Goal: Transaction & Acquisition: Purchase product/service

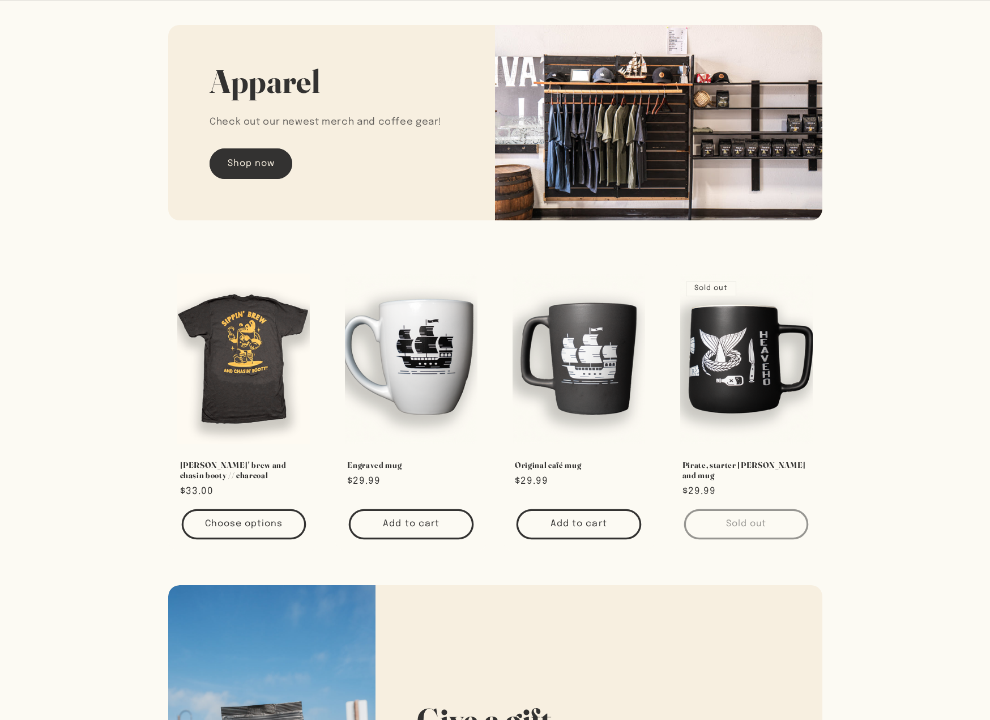
scroll to position [1757, 0]
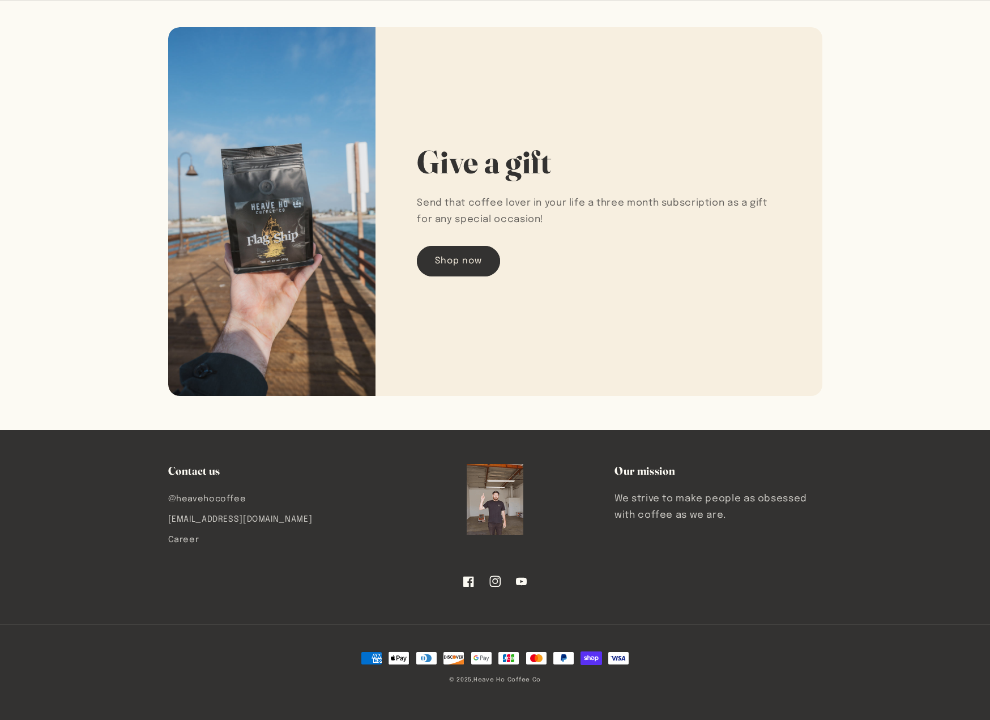
click at [497, 579] on icon at bounding box center [495, 580] width 6 height 6
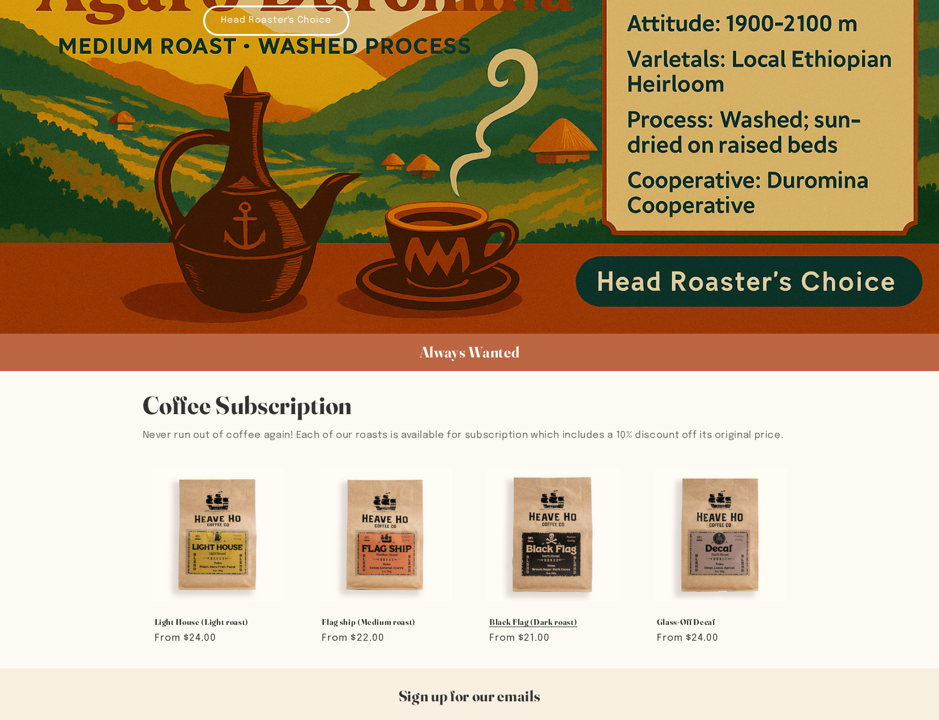
scroll to position [502, 0]
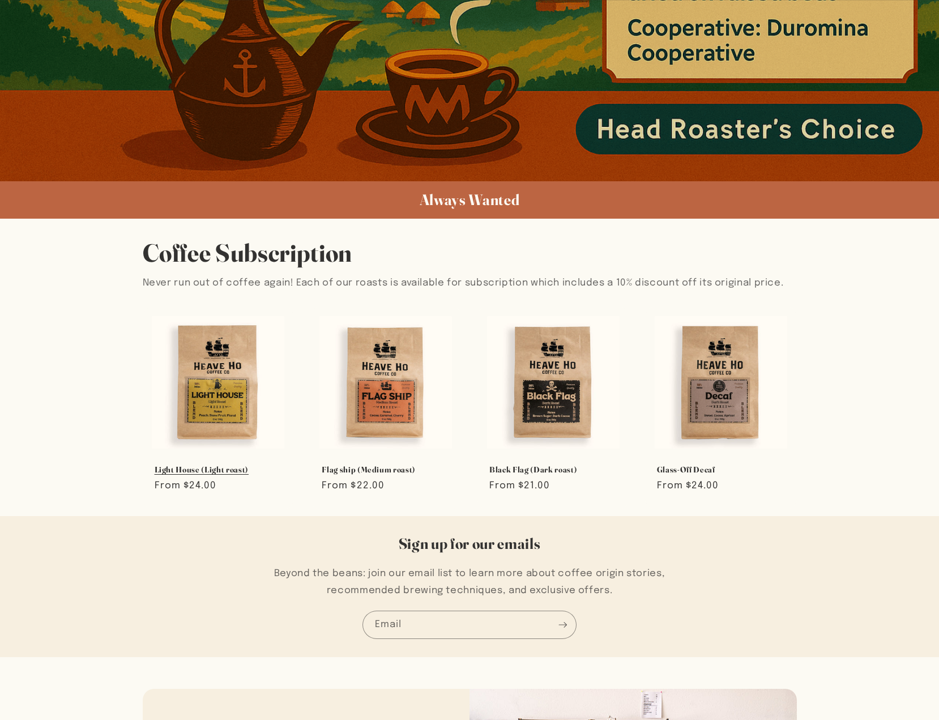
click at [264, 464] on link "Light House (Light roast)" at bounding box center [219, 469] width 128 height 10
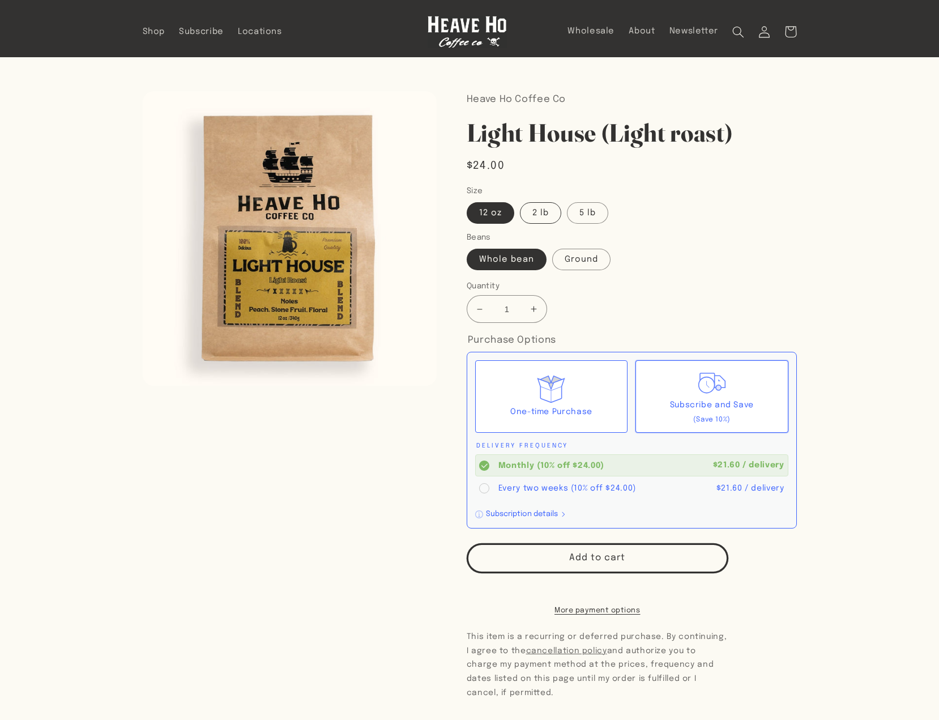
click at [544, 203] on label "2 lb" at bounding box center [540, 213] width 41 height 22
click at [520, 200] on input "2 lb" at bounding box center [520, 200] width 1 height 1
radio input "true"
click at [584, 210] on label "5 lb" at bounding box center [587, 213] width 41 height 22
click at [567, 200] on input "5 lb" at bounding box center [567, 200] width 1 height 1
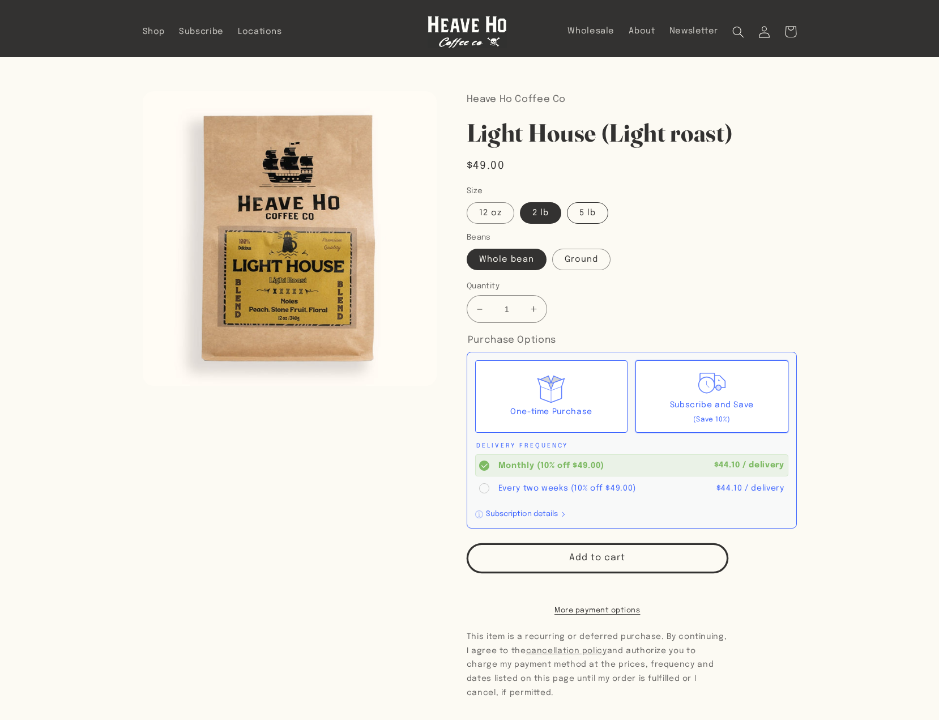
radio input "true"
drag, startPoint x: 534, startPoint y: 207, endPoint x: 594, endPoint y: 199, distance: 60.5
click at [534, 207] on label "2 lb" at bounding box center [540, 213] width 41 height 22
click at [520, 200] on input "2 lb" at bounding box center [520, 200] width 1 height 1
radio input "true"
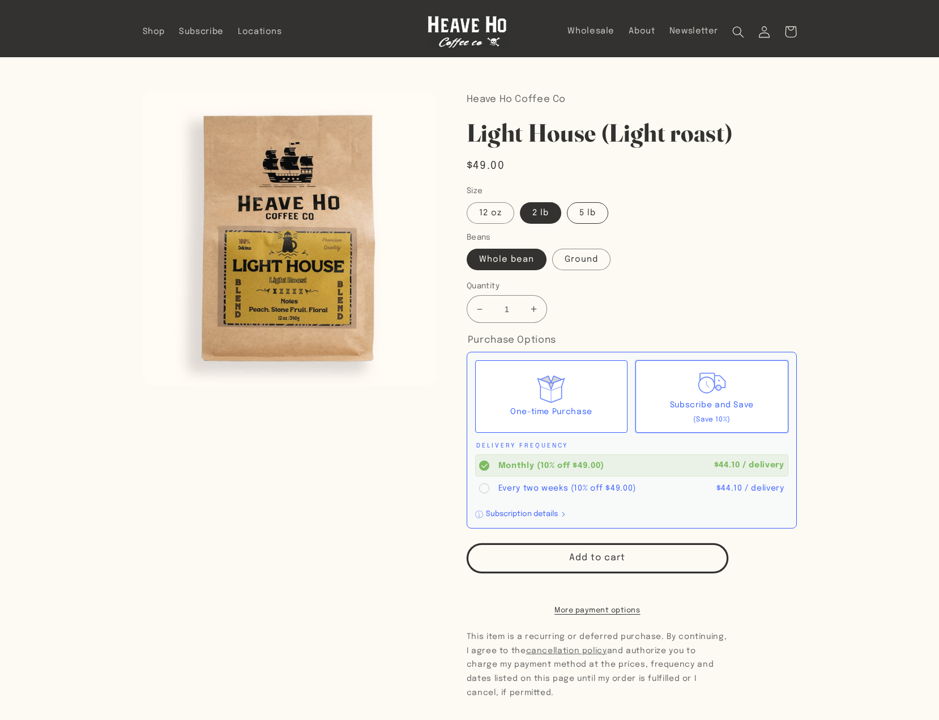
click at [578, 202] on label "5 lb" at bounding box center [587, 213] width 41 height 22
click at [567, 200] on input "5 lb" at bounding box center [567, 200] width 1 height 1
radio input "true"
drag, startPoint x: 560, startPoint y: 212, endPoint x: 571, endPoint y: 179, distance: 34.6
click at [561, 213] on fieldset "Size 12 oz 2 lb 5 lb" at bounding box center [577, 204] width 220 height 39
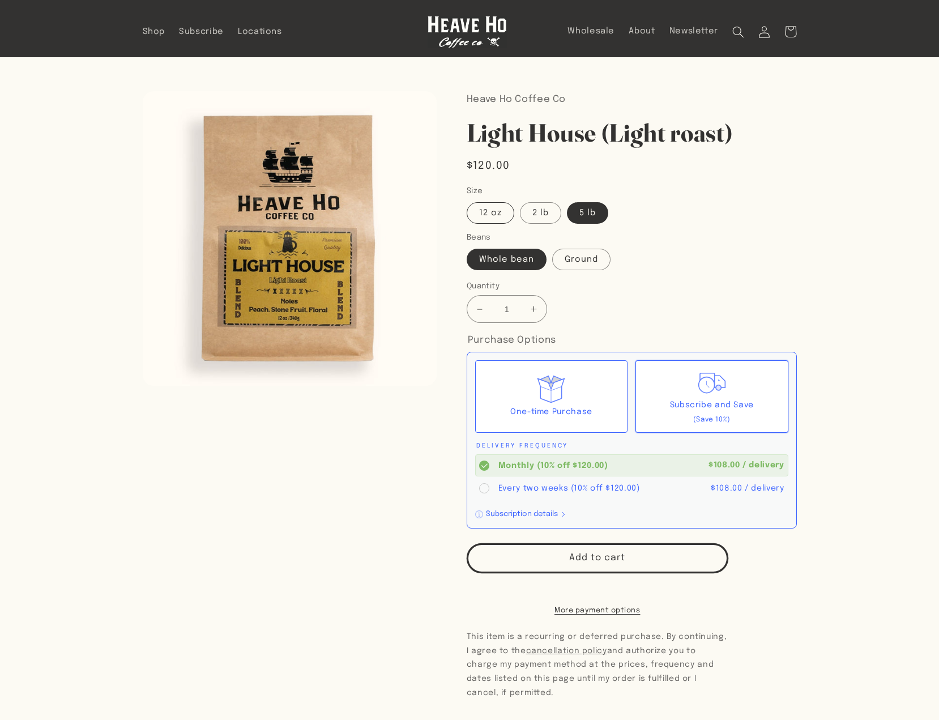
click at [494, 221] on label "12 oz" at bounding box center [491, 213] width 48 height 22
click at [470, 200] on input "12 oz" at bounding box center [469, 200] width 1 height 1
radio input "true"
click at [535, 208] on label "2 lb" at bounding box center [540, 213] width 41 height 22
click at [520, 200] on input "2 lb" at bounding box center [520, 200] width 1 height 1
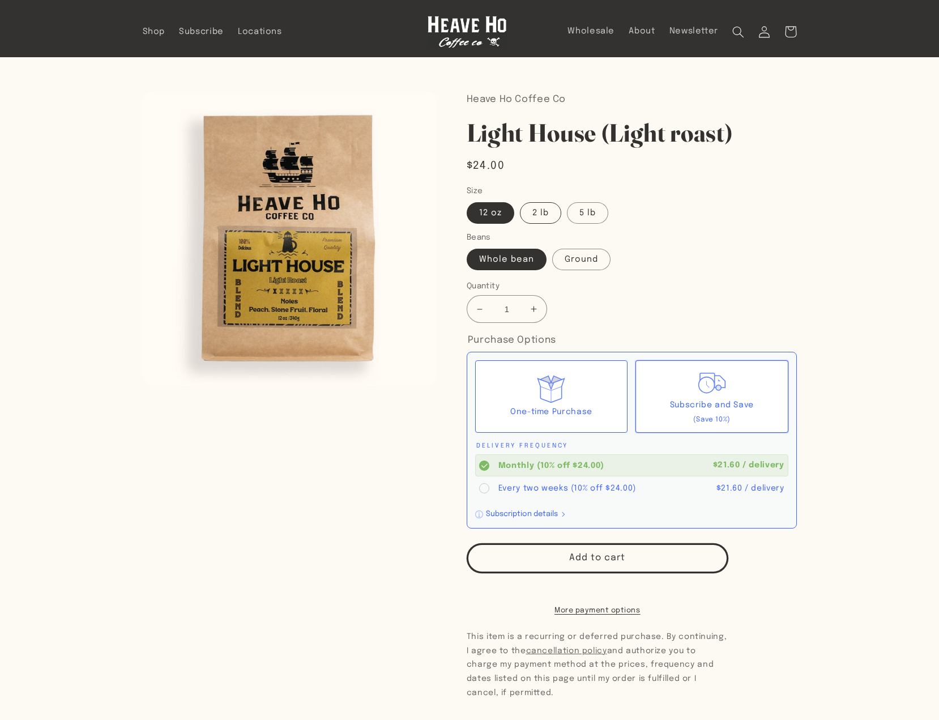
radio input "true"
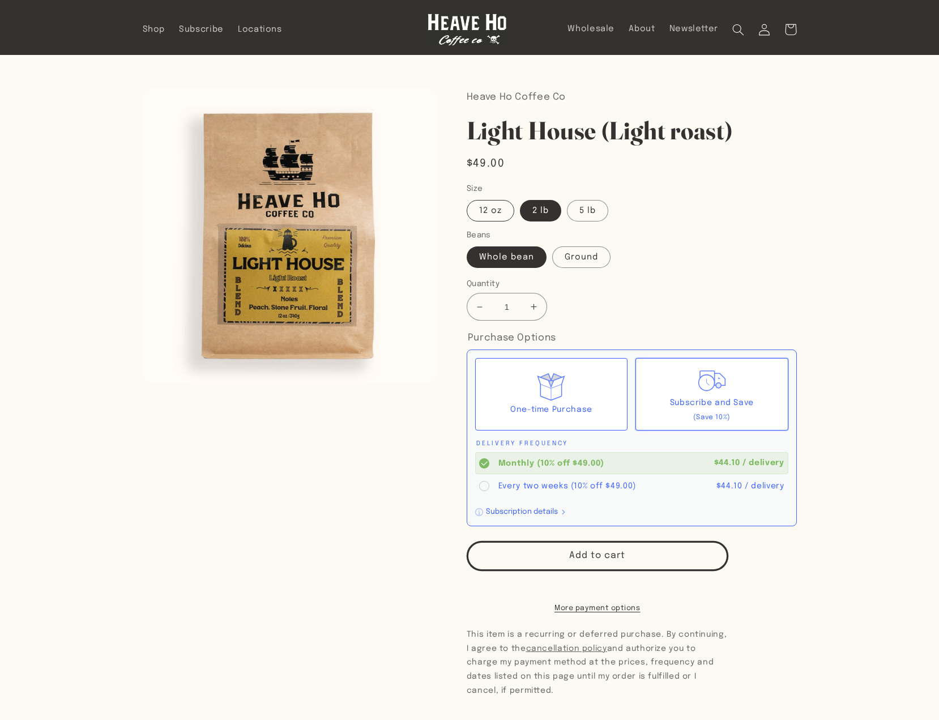
click at [498, 212] on label "12 oz" at bounding box center [491, 211] width 48 height 22
click at [470, 198] on input "12 oz" at bounding box center [469, 198] width 1 height 1
radio input "true"
drag, startPoint x: 473, startPoint y: 157, endPoint x: 605, endPoint y: 150, distance: 132.1
click at [522, 153] on div "Heave Ho Coffee Co Light House (Light roast) Light House (Light roast) Regular …" at bounding box center [632, 526] width 330 height 875
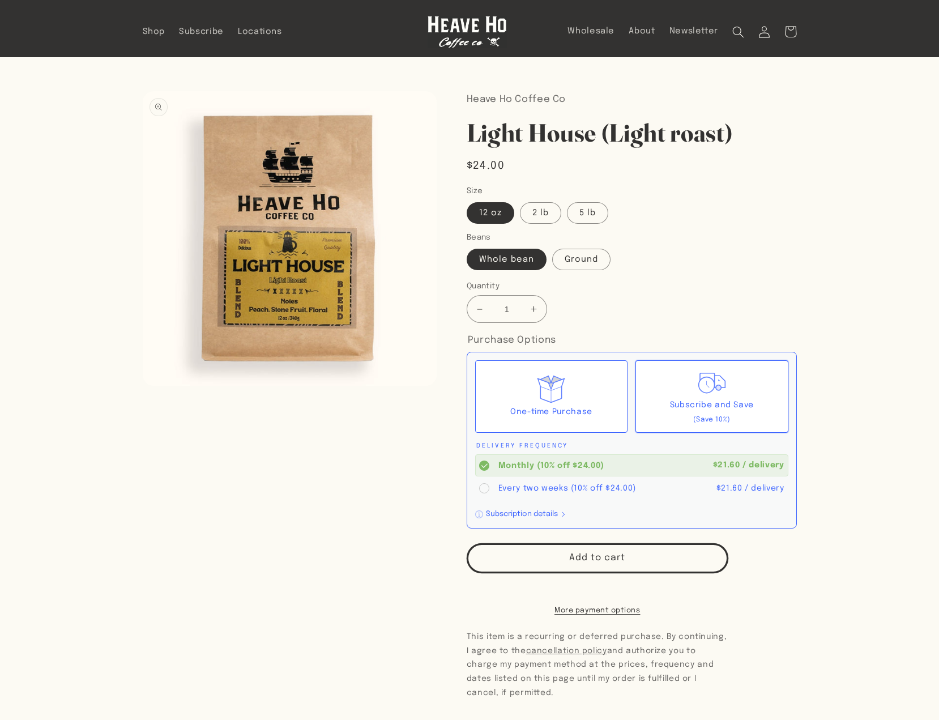
click at [143, 386] on button "Open media 1 in modal" at bounding box center [143, 386] width 0 height 0
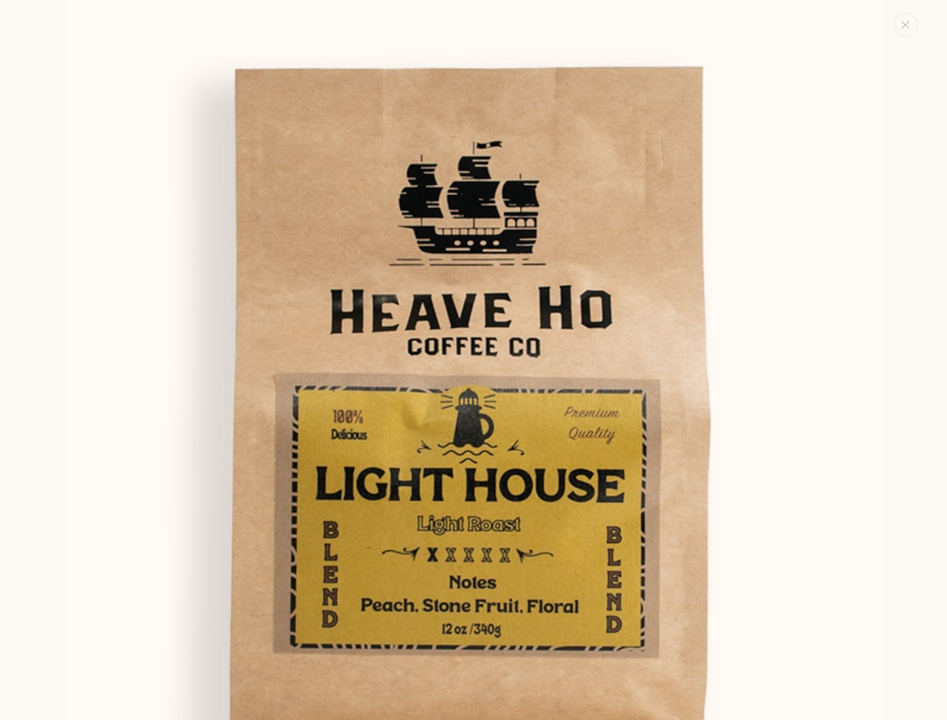
click at [142, 396] on img "Media gallery" at bounding box center [474, 408] width 816 height 816
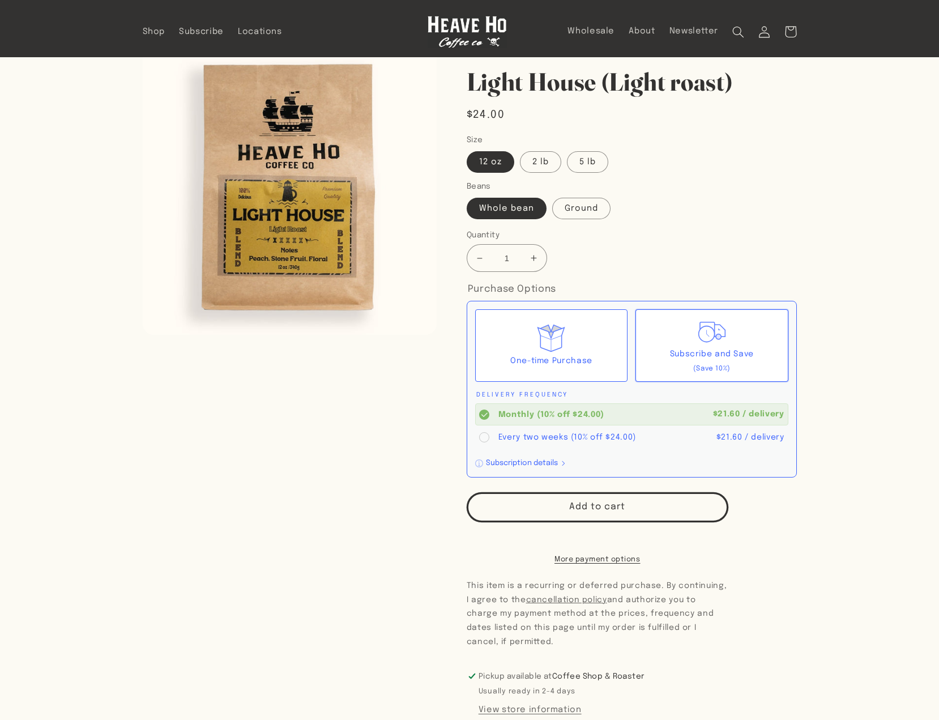
scroll to position [0, 0]
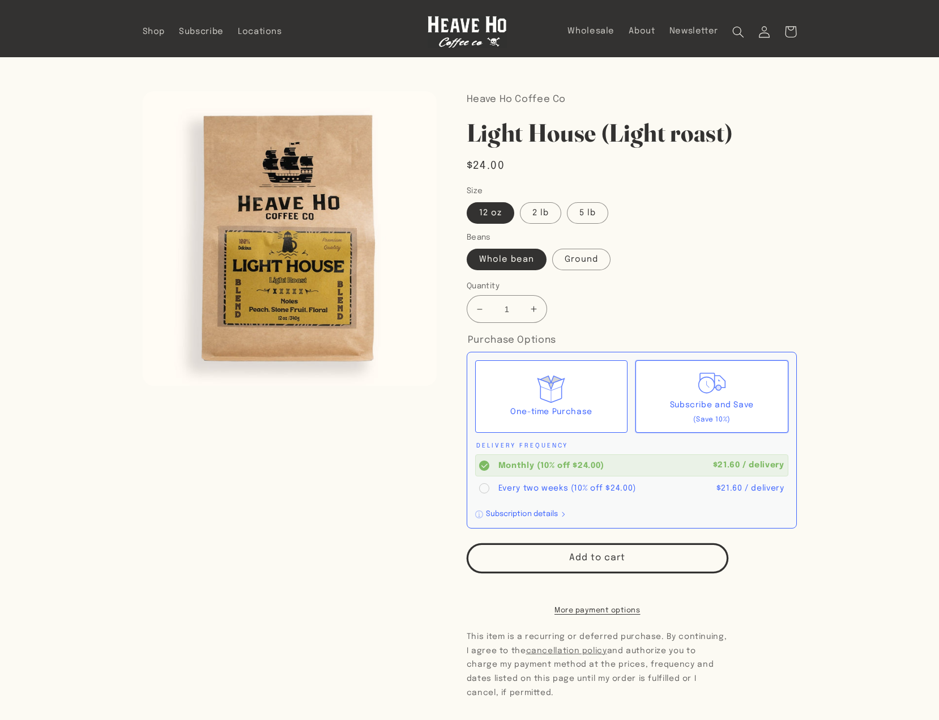
click at [183, 429] on div "Skip to product information Open media 1 in modal 1 / of 1" at bounding box center [290, 533] width 294 height 884
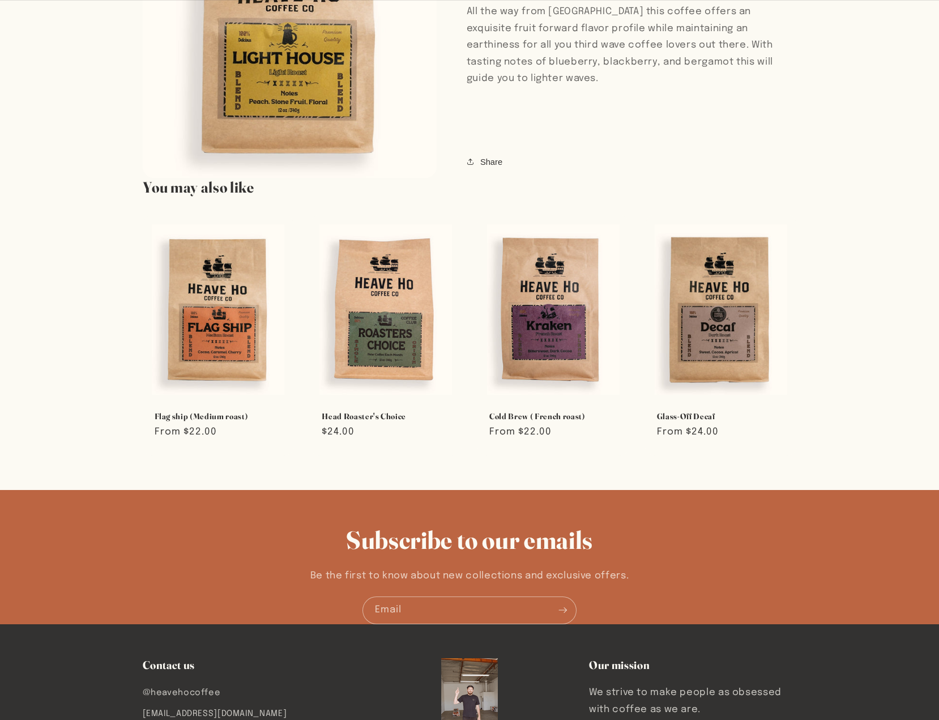
scroll to position [1002, 0]
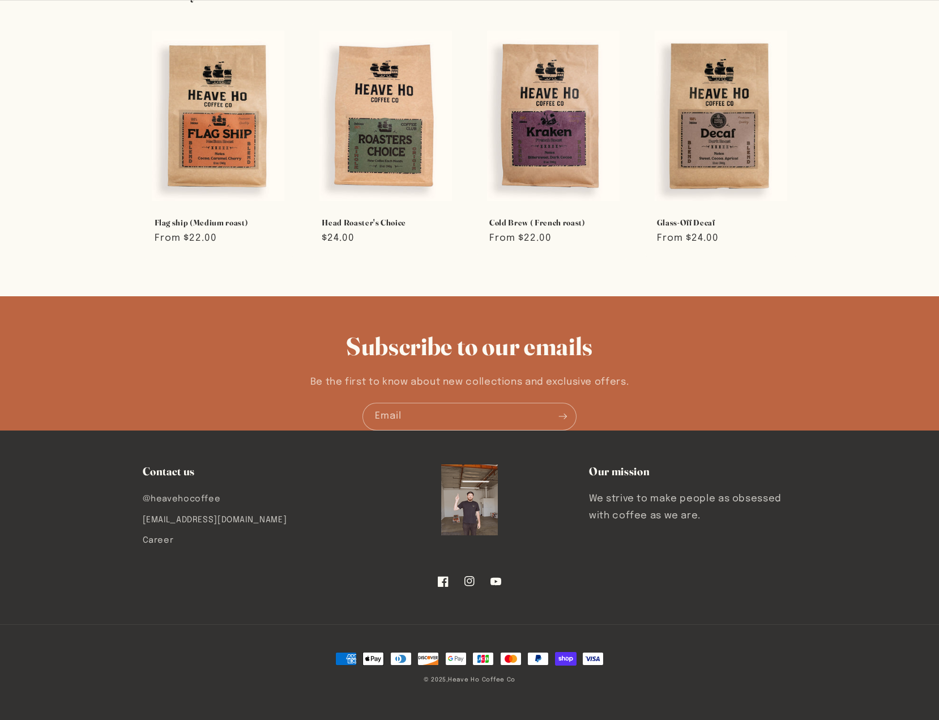
click at [469, 493] on img at bounding box center [469, 499] width 57 height 71
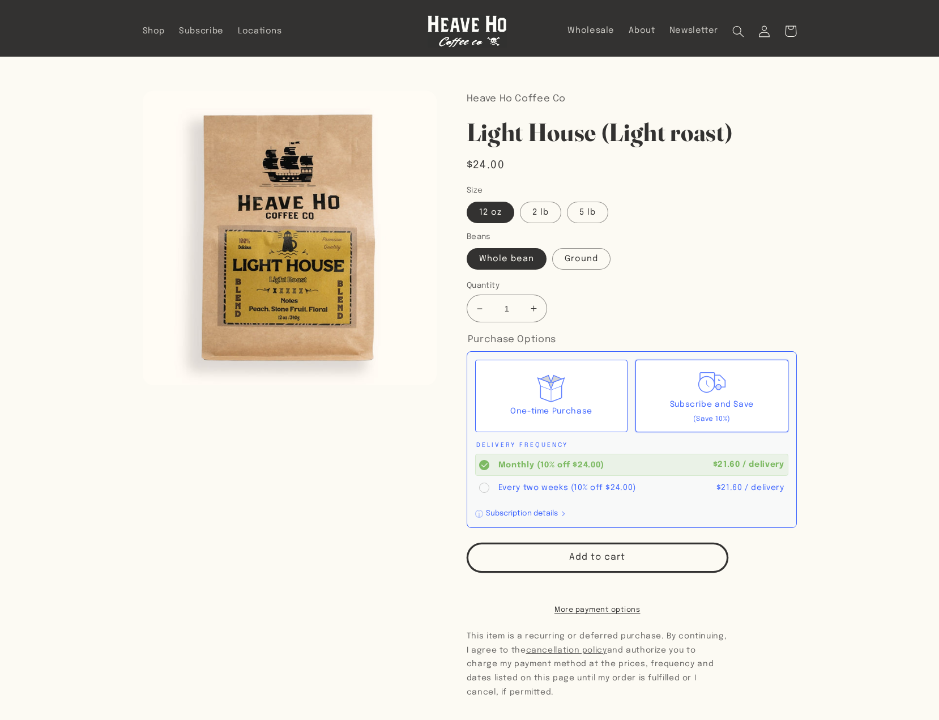
scroll to position [2, 0]
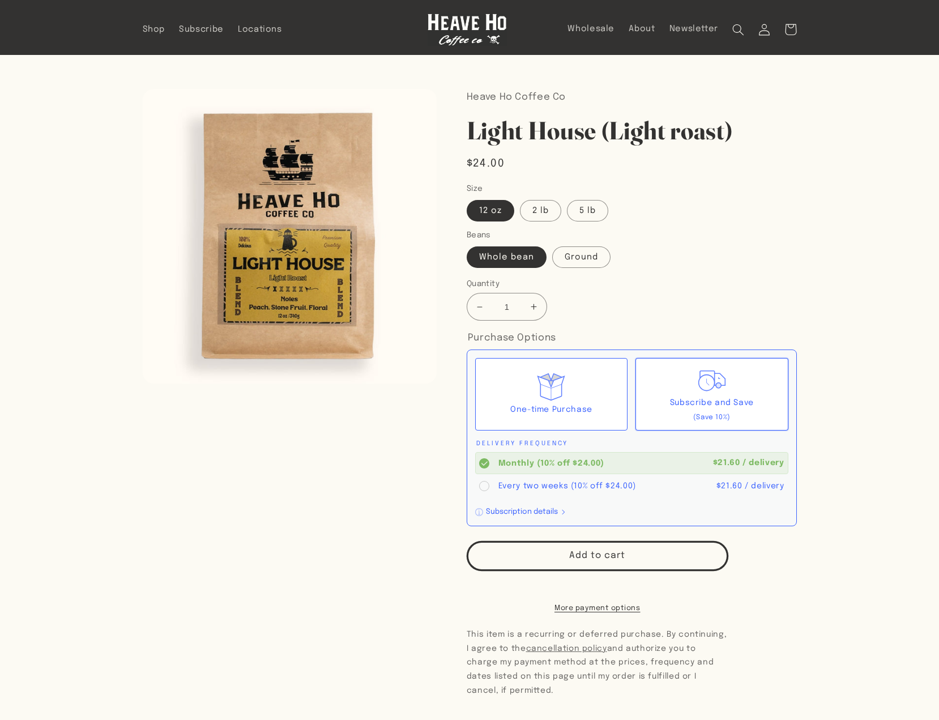
click at [226, 611] on div "Skip to product information Open media 1 in modal 1 / of 1" at bounding box center [290, 531] width 294 height 884
click at [470, 19] on img at bounding box center [466, 30] width 79 height 32
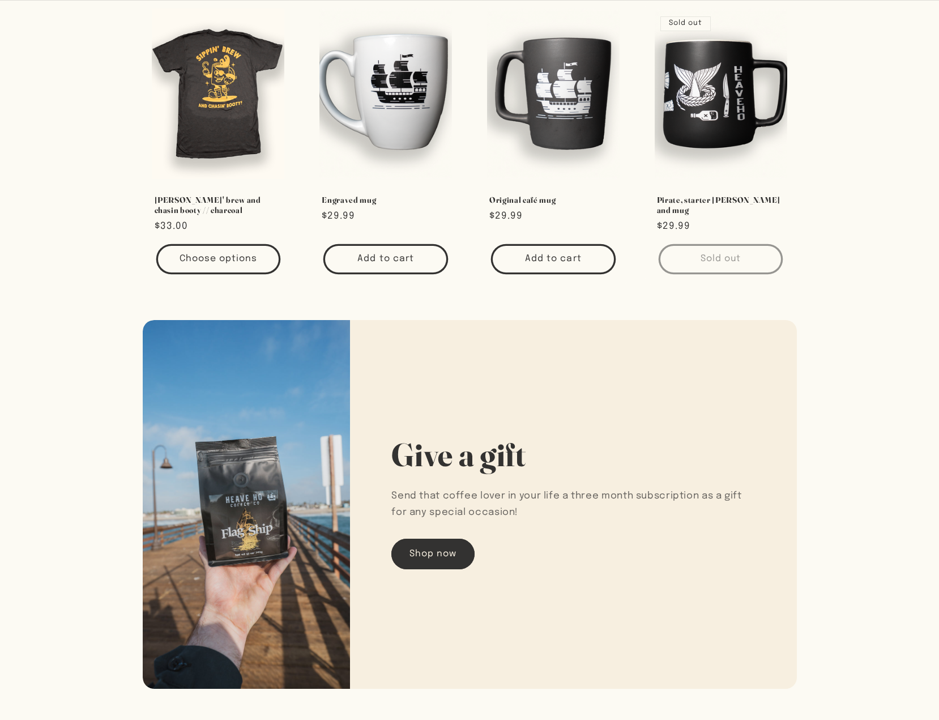
scroll to position [1723, 0]
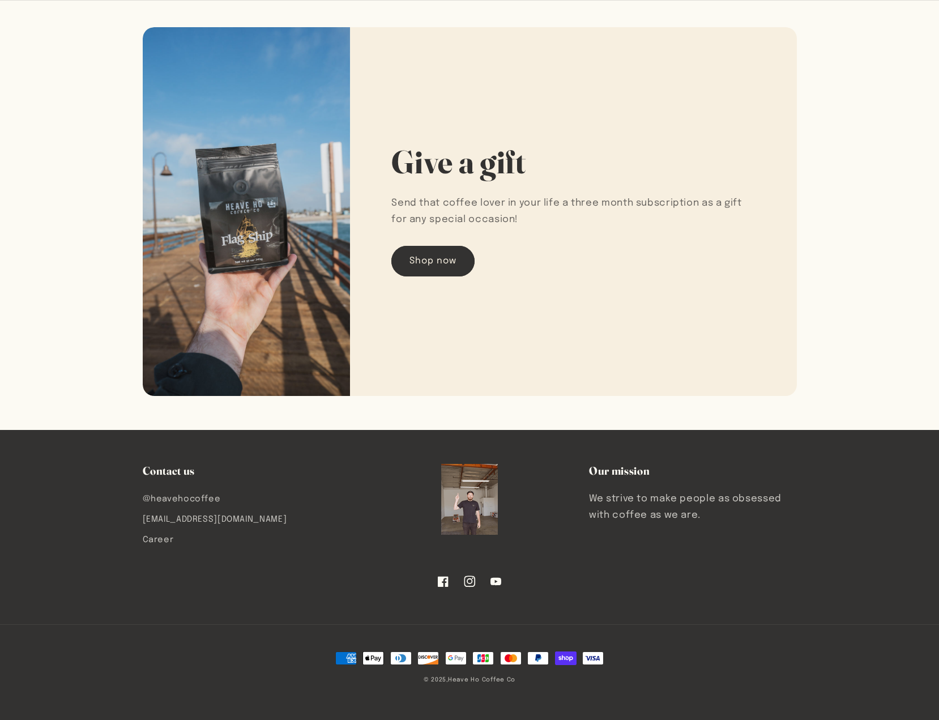
click at [476, 583] on link "Instagram" at bounding box center [469, 581] width 26 height 26
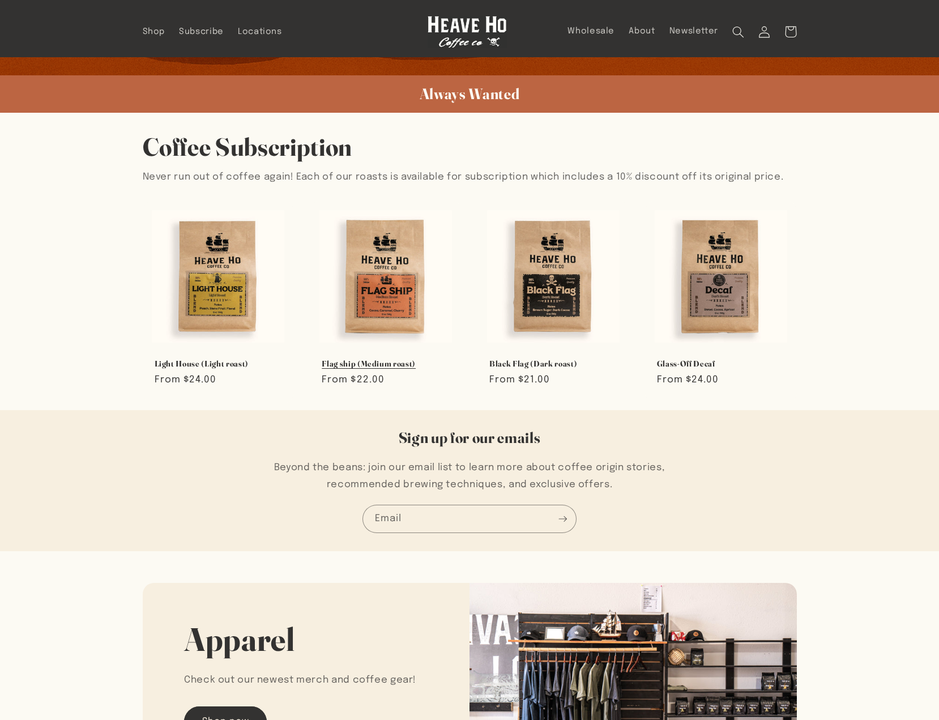
scroll to position [493, 0]
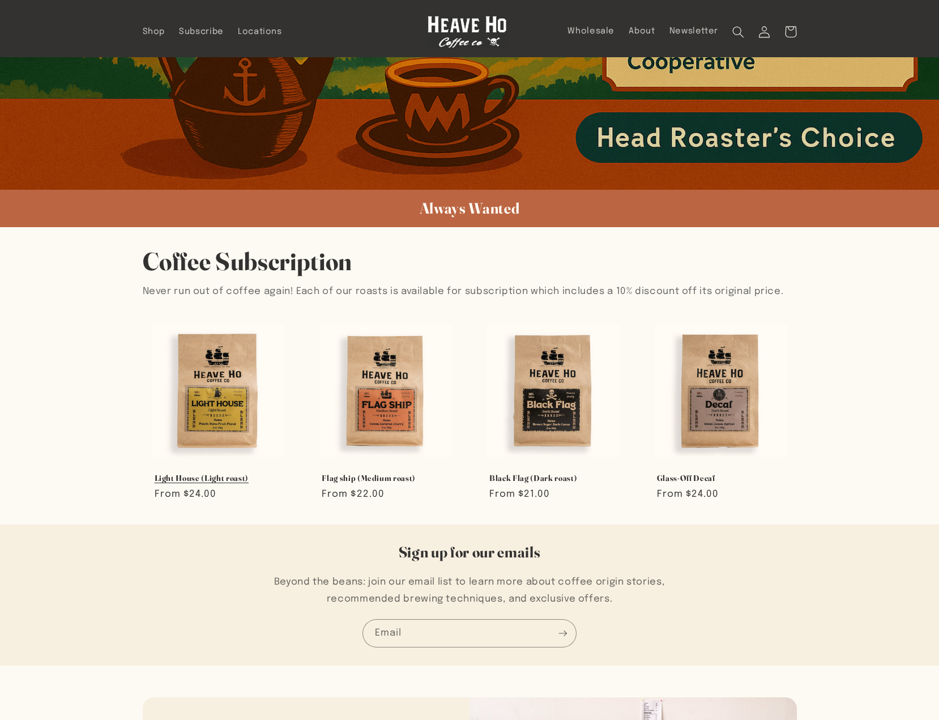
click at [250, 473] on link "Light House (Light roast)" at bounding box center [219, 478] width 128 height 10
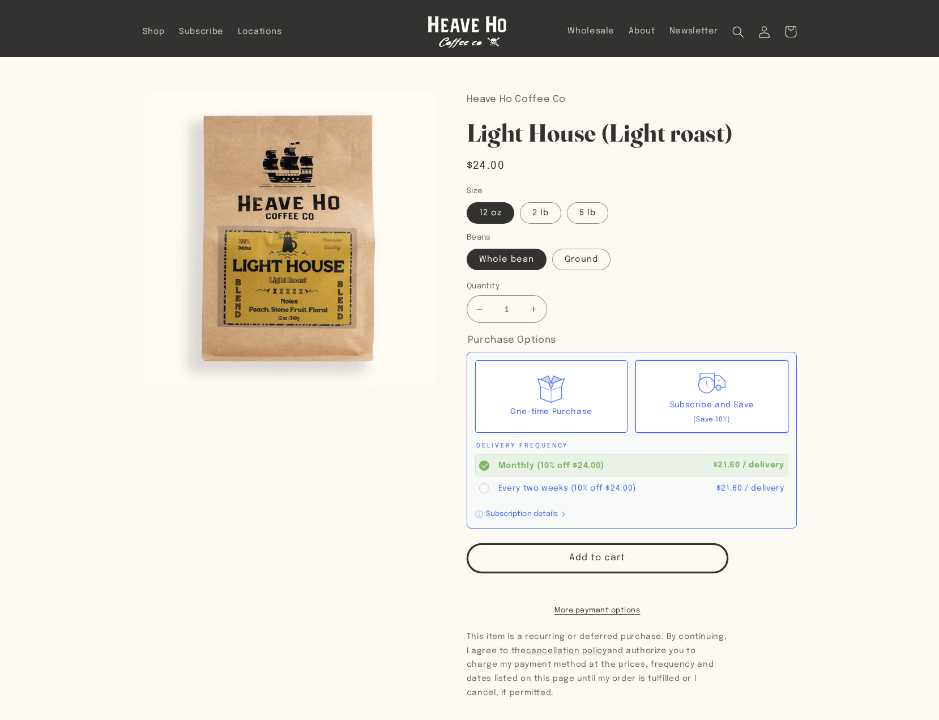
drag, startPoint x: 16, startPoint y: 145, endPoint x: 20, endPoint y: 127, distance: 17.9
click at [17, 146] on section "Skip to product information Open media 1 in modal 1 / of 1 Heave Ho Coffee Co L…" at bounding box center [469, 516] width 939 height 918
